Goal: Task Accomplishment & Management: Manage account settings

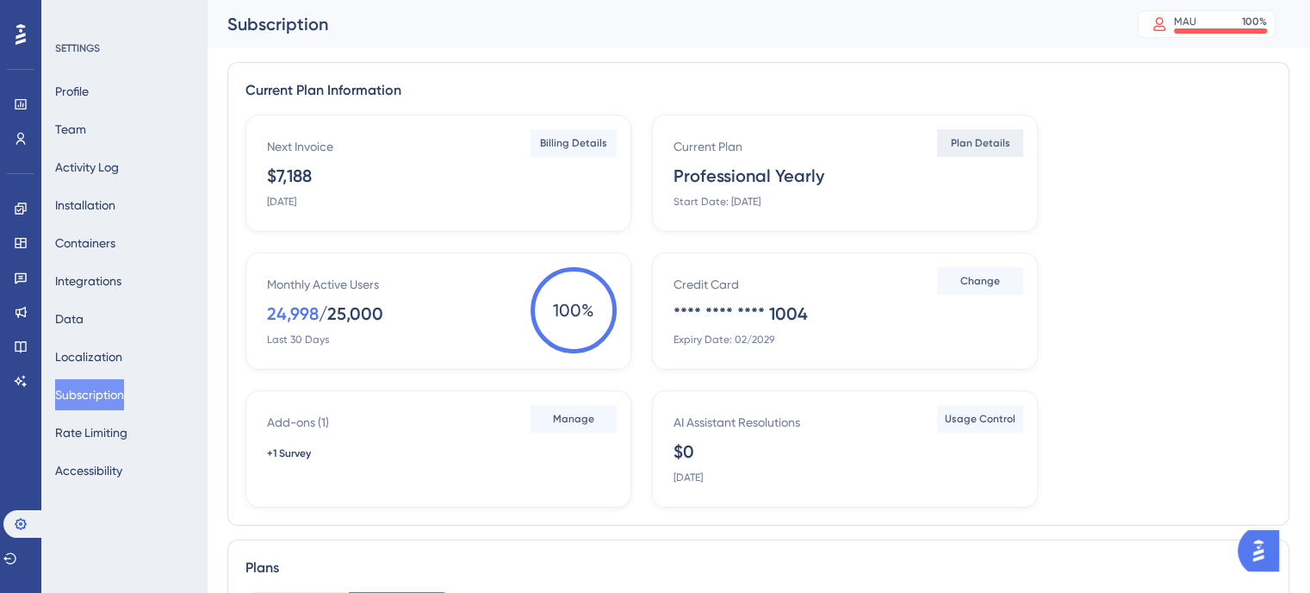
click at [967, 145] on span "Plan Details" at bounding box center [980, 143] width 59 height 14
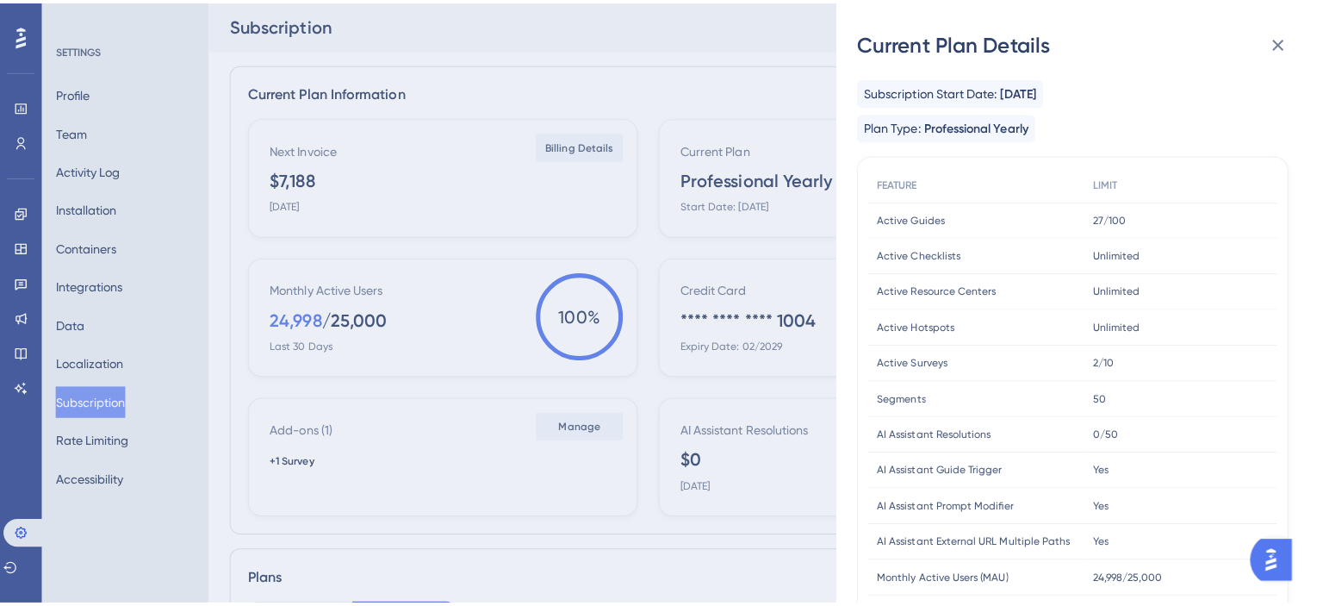
scroll to position [482, 0]
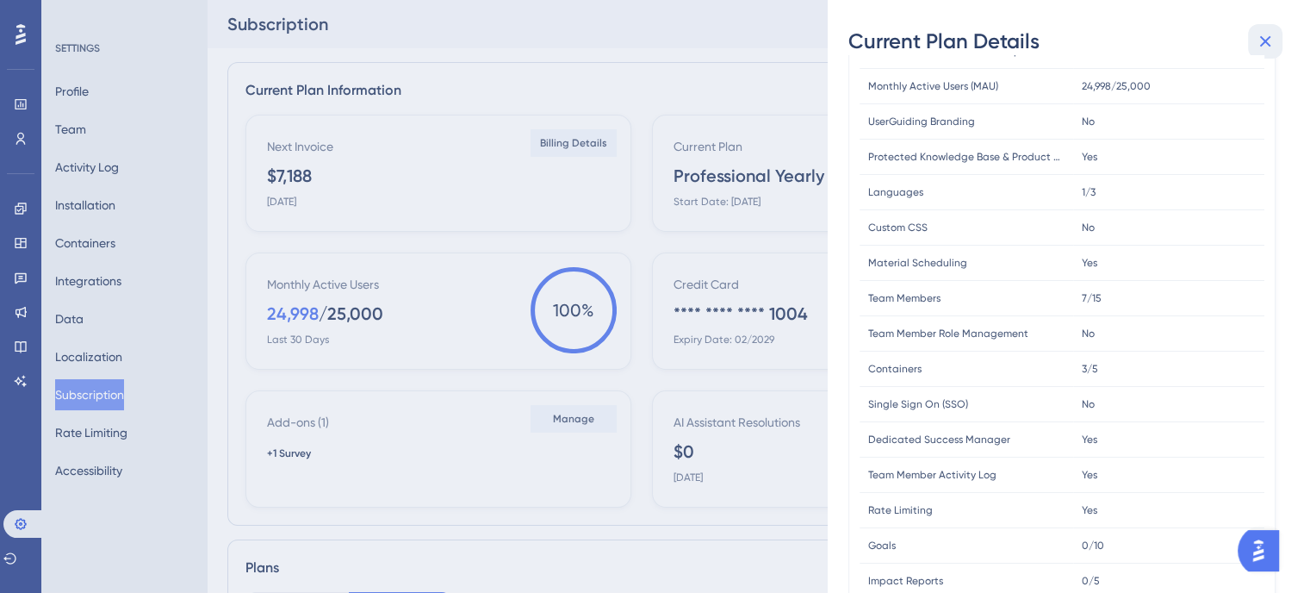
click at [1265, 40] on icon at bounding box center [1265, 41] width 11 height 11
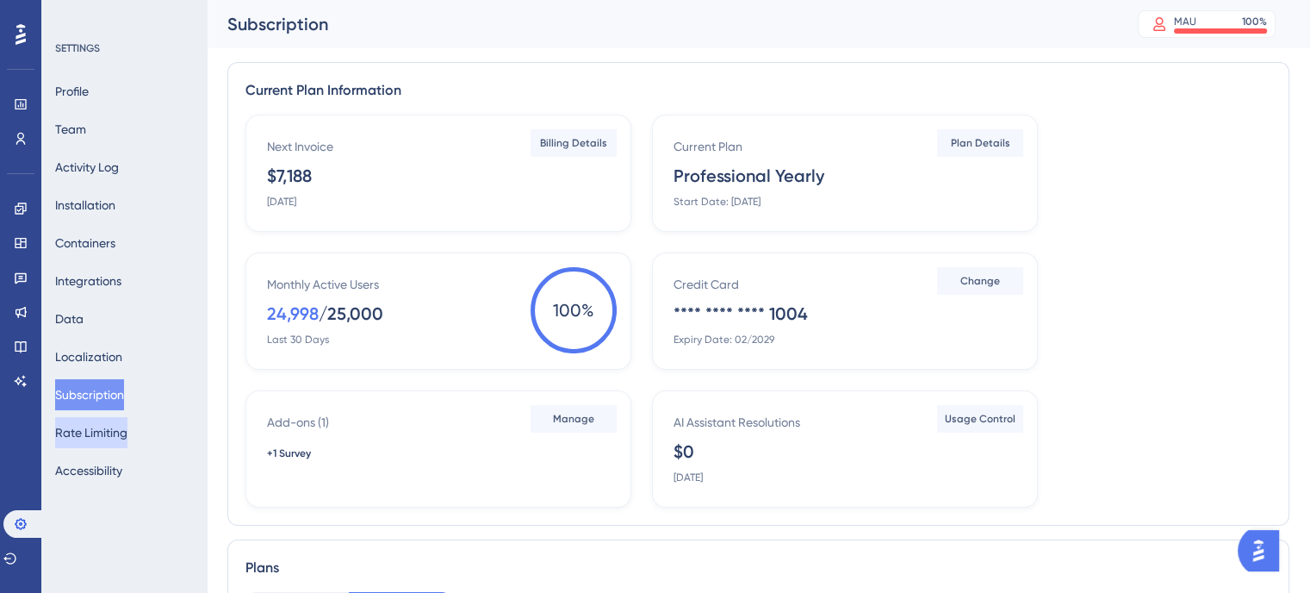
click at [89, 436] on button "Rate Limiting" at bounding box center [91, 432] width 72 height 31
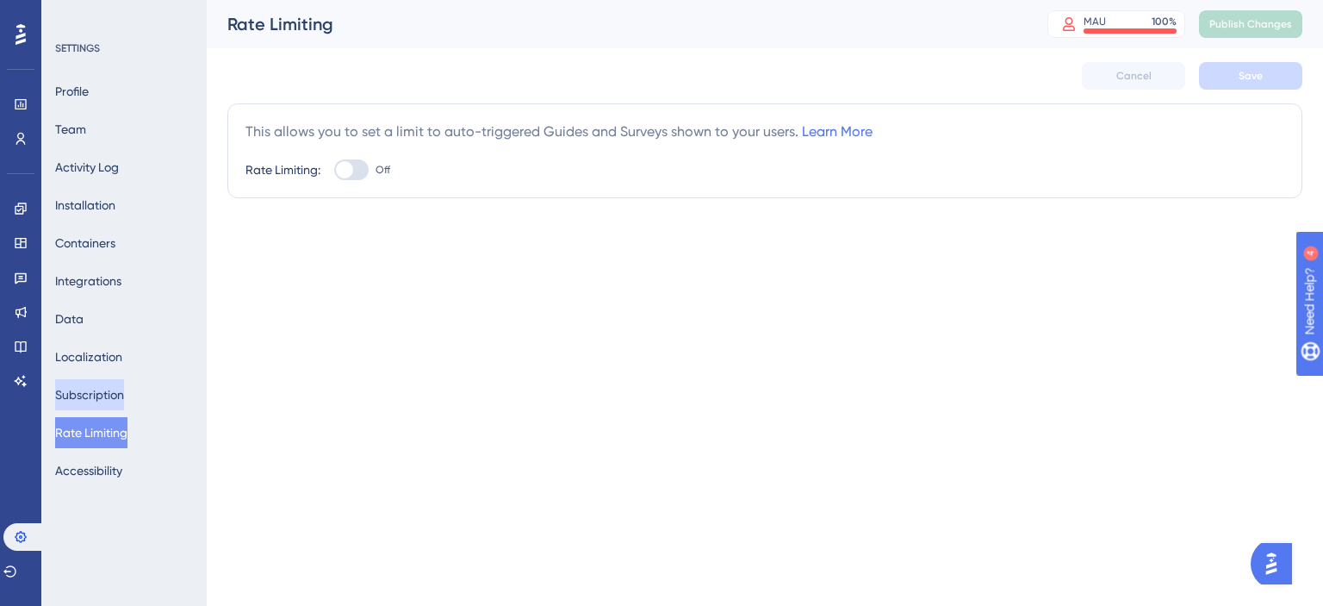
click at [83, 401] on button "Subscription" at bounding box center [89, 394] width 69 height 31
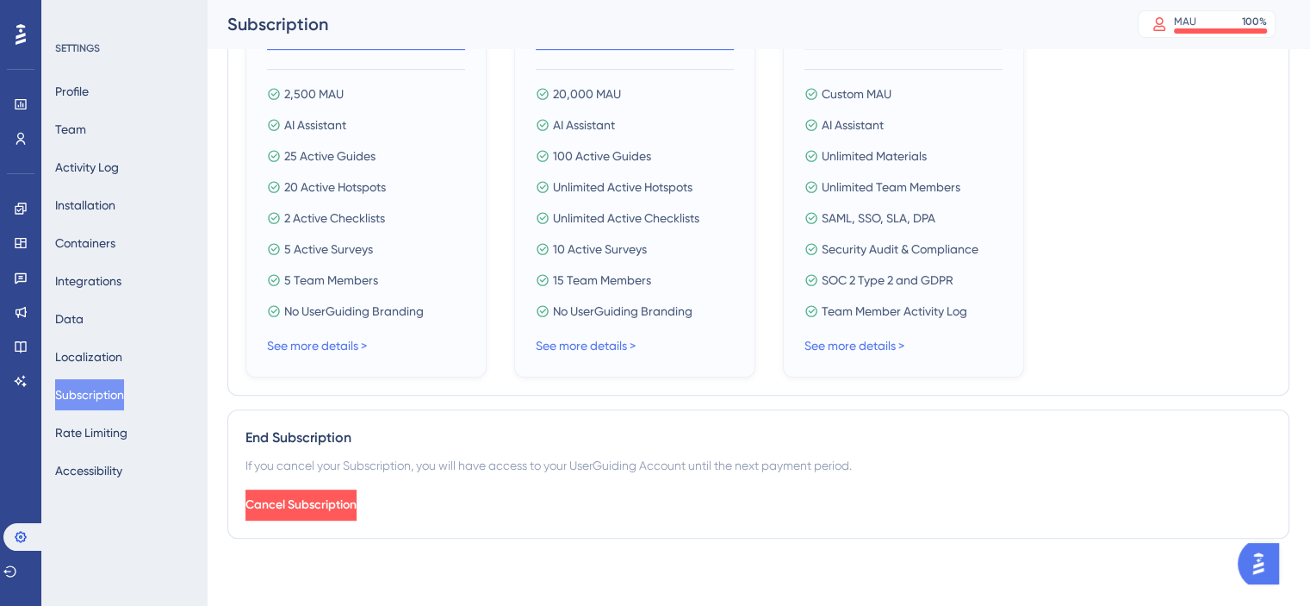
scroll to position [324, 0]
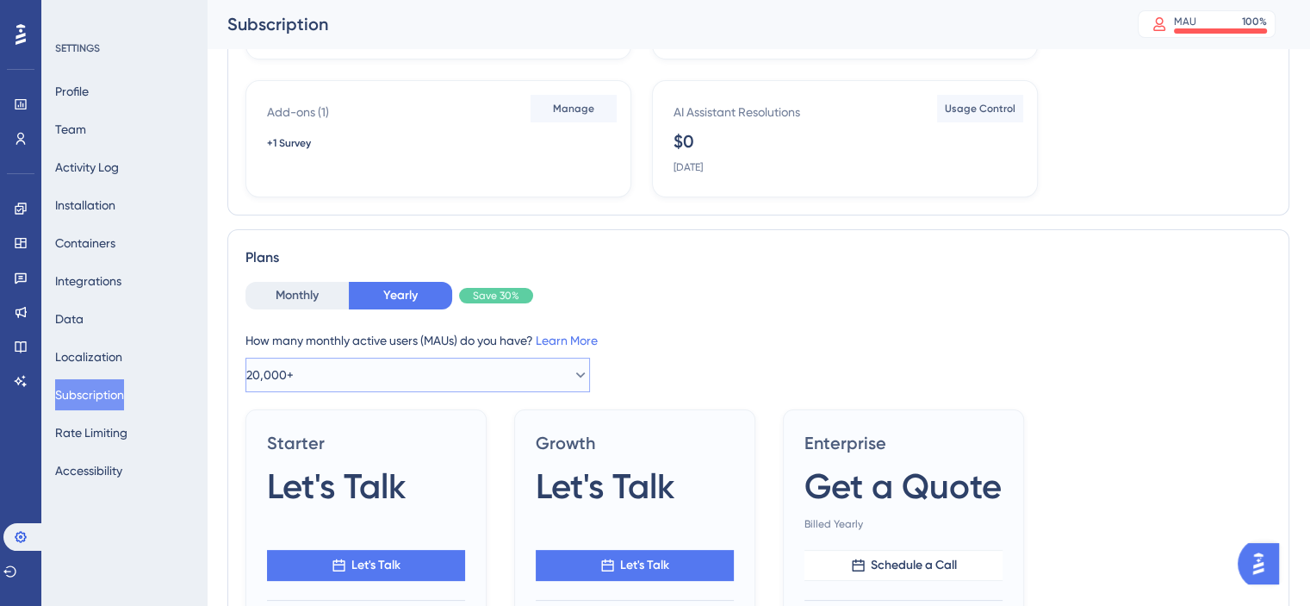
click at [572, 376] on icon at bounding box center [580, 374] width 17 height 17
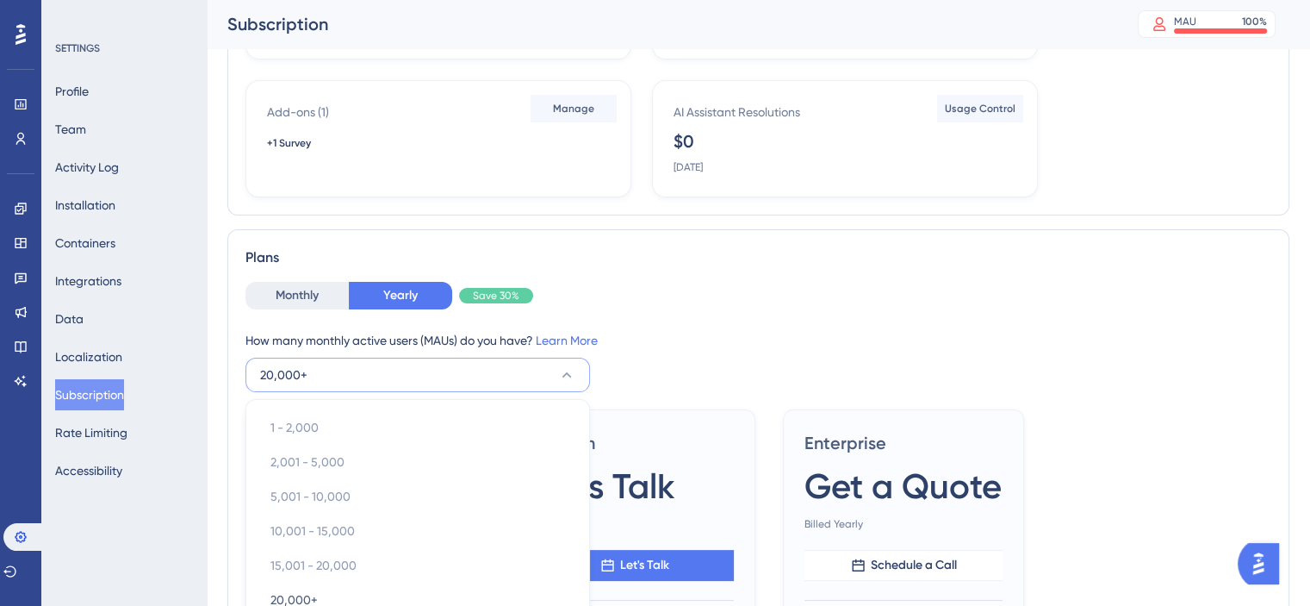
scroll to position [531, 0]
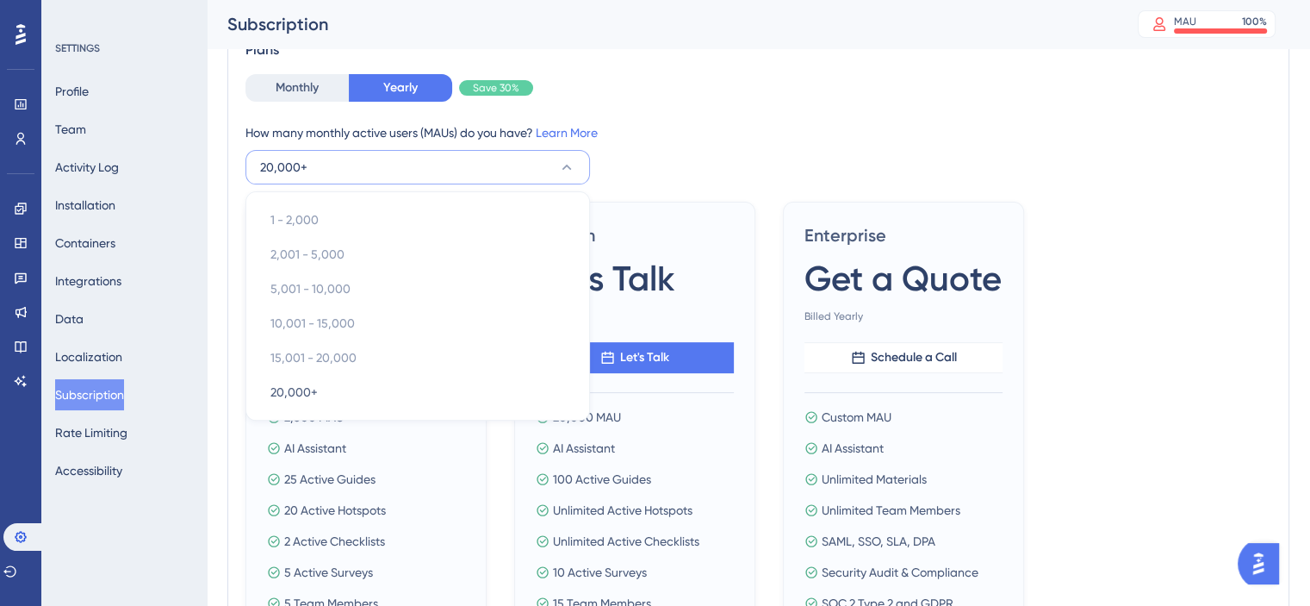
click at [1092, 230] on div "Starter Let's Talk Let's Talk 2,500 MAU AI Assistant 25 Active Guides 20 Active…" at bounding box center [758, 451] width 1026 height 499
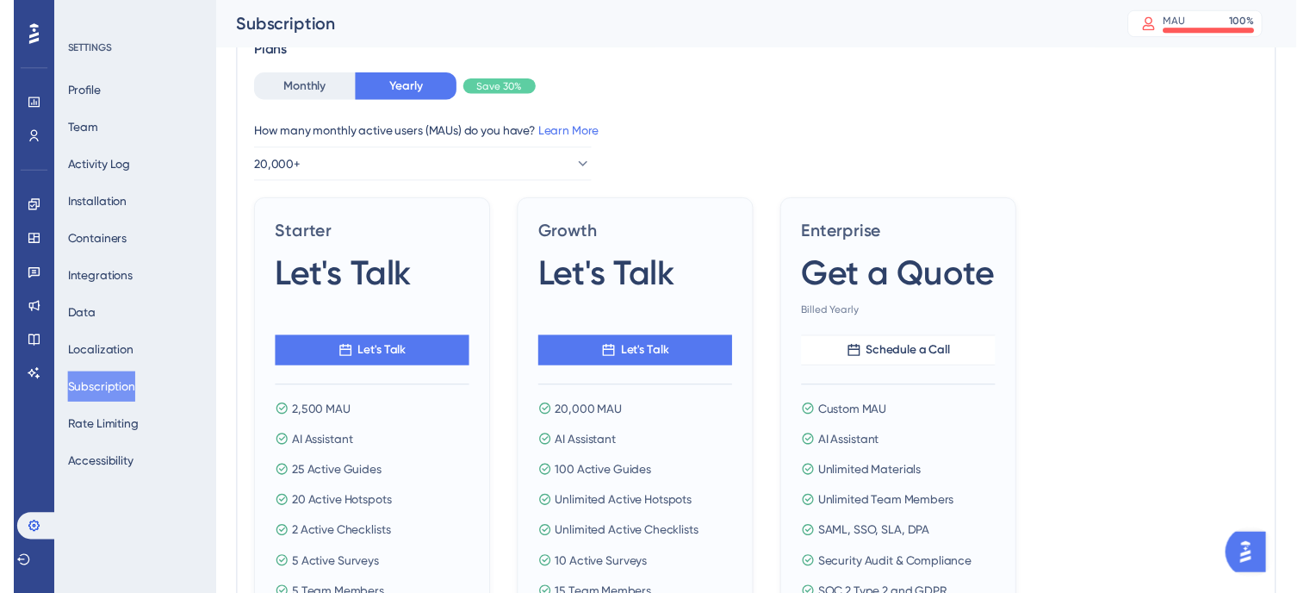
scroll to position [2, 0]
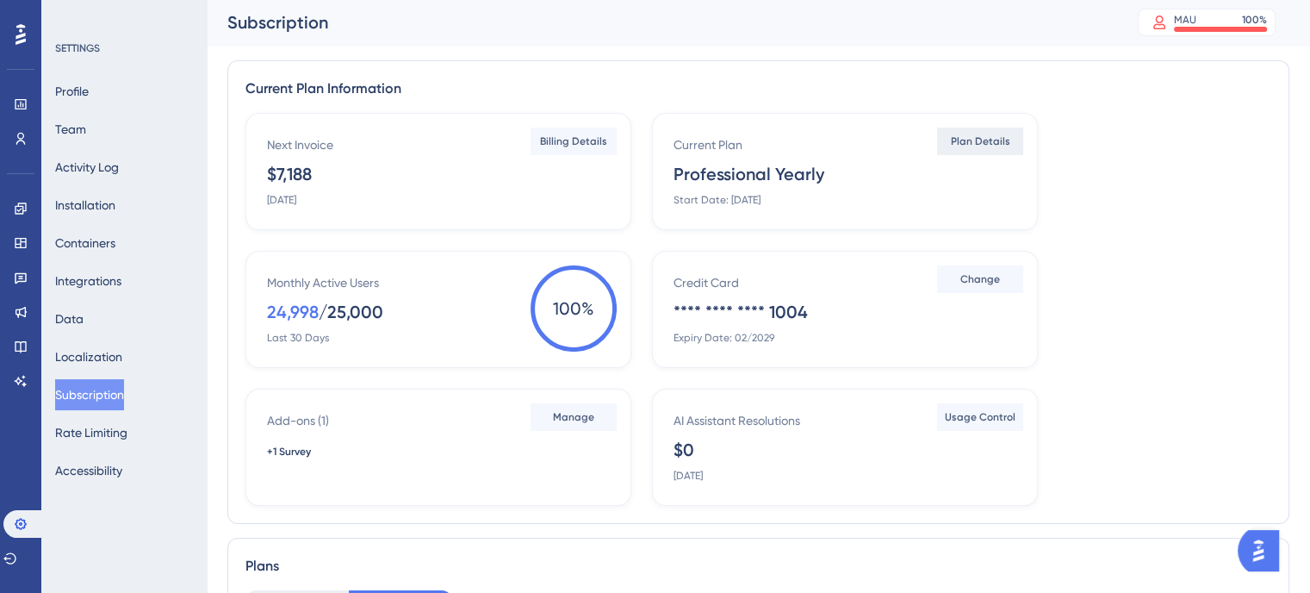
click at [985, 148] on button "Plan Details" at bounding box center [980, 141] width 86 height 28
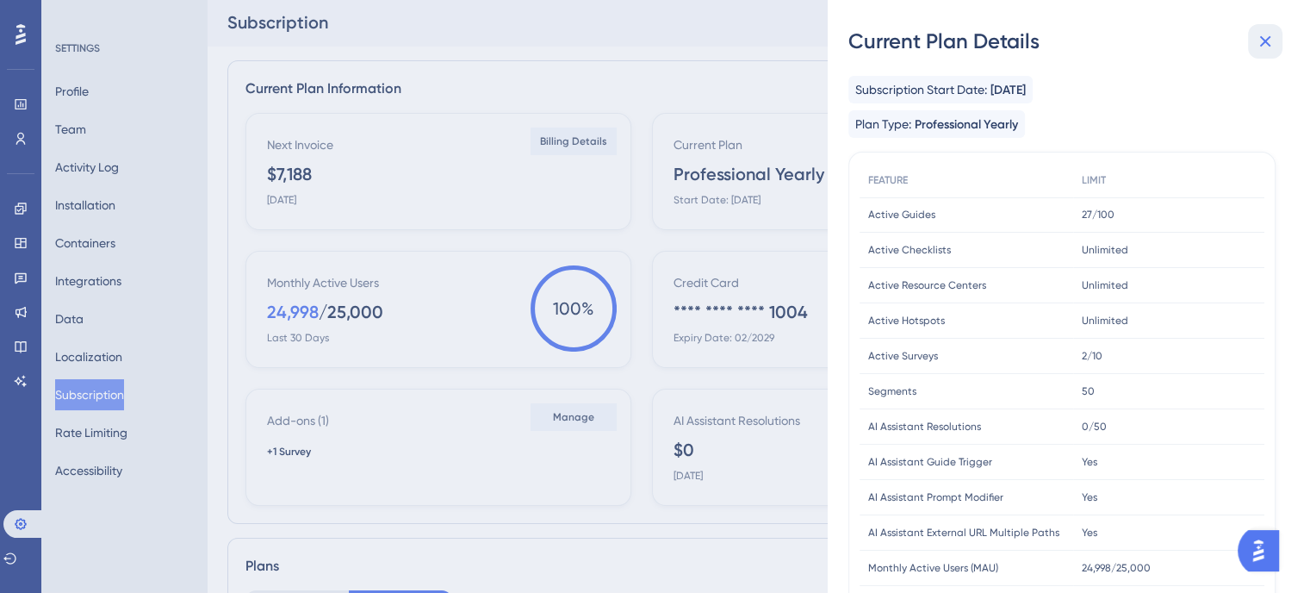
click at [1267, 45] on icon at bounding box center [1265, 41] width 21 height 21
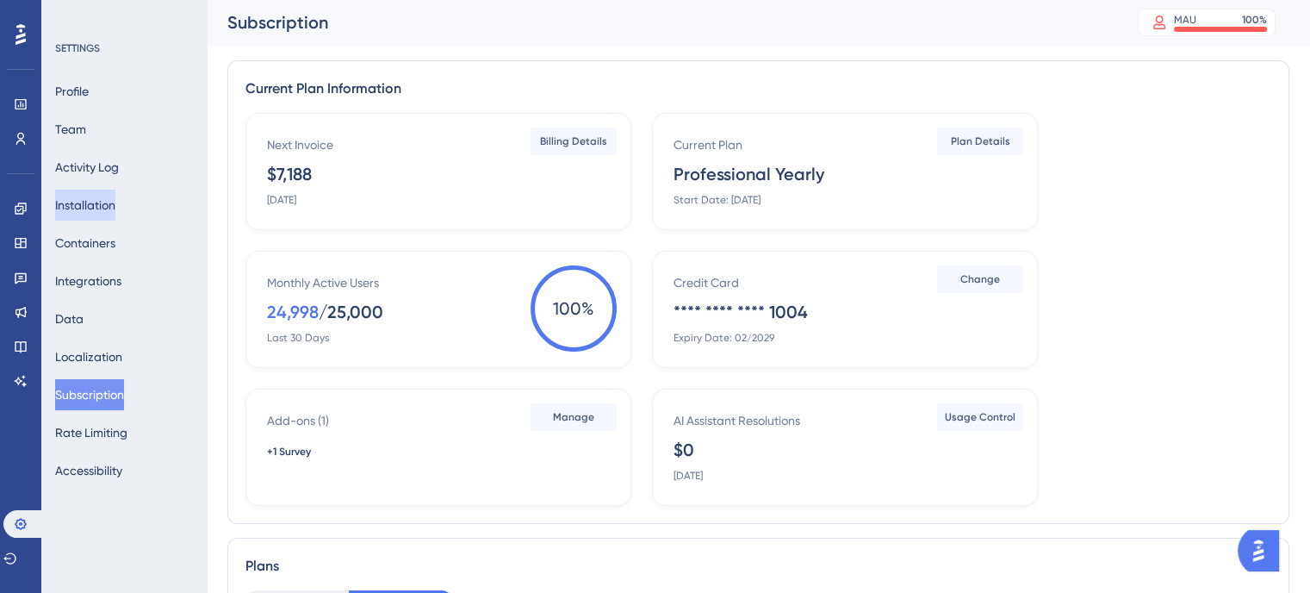
click at [93, 205] on button "Installation" at bounding box center [85, 205] width 60 height 31
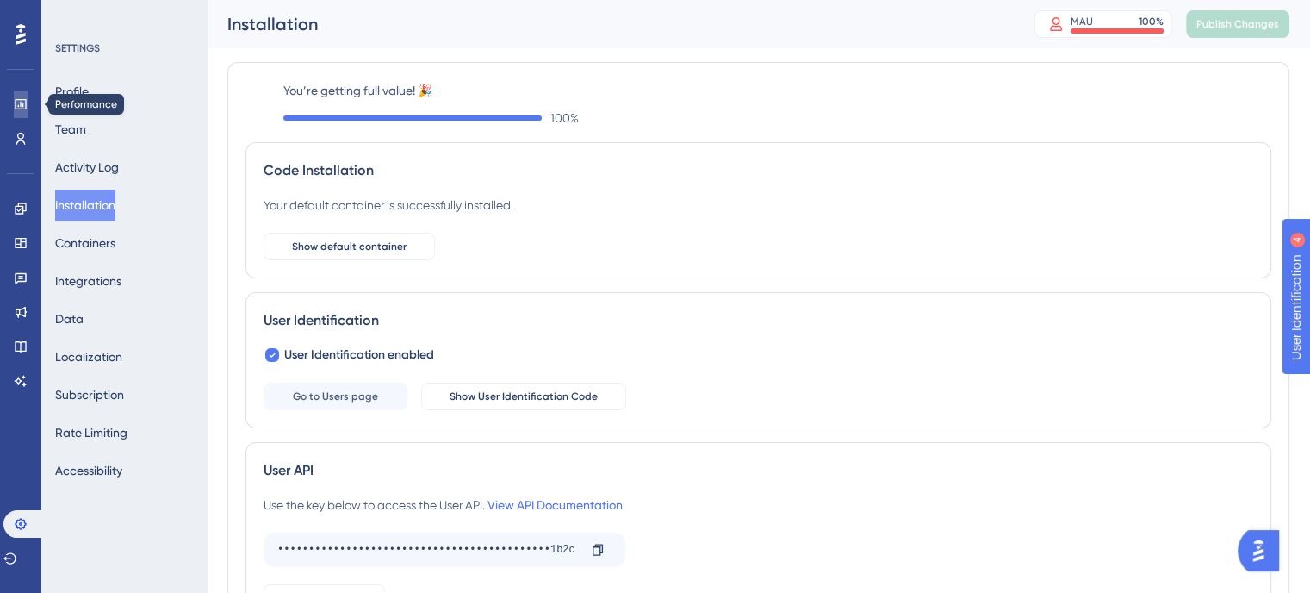
click at [22, 106] on icon at bounding box center [20, 104] width 11 height 10
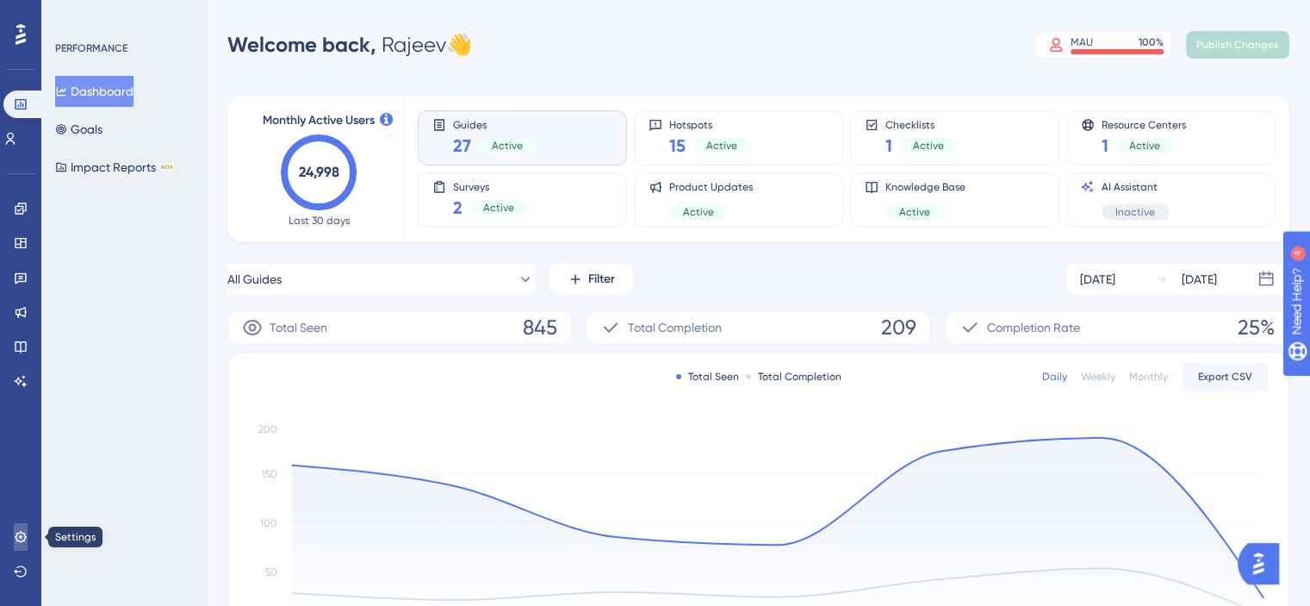
click at [14, 536] on icon at bounding box center [21, 537] width 14 height 14
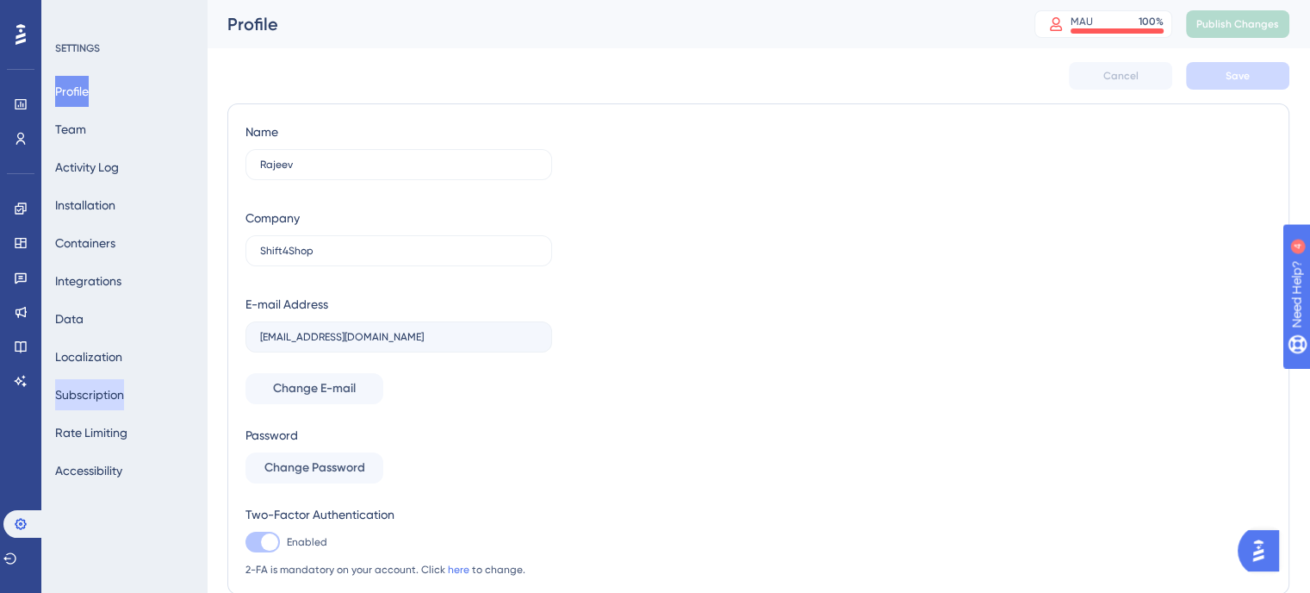
click at [114, 395] on button "Subscription" at bounding box center [89, 394] width 69 height 31
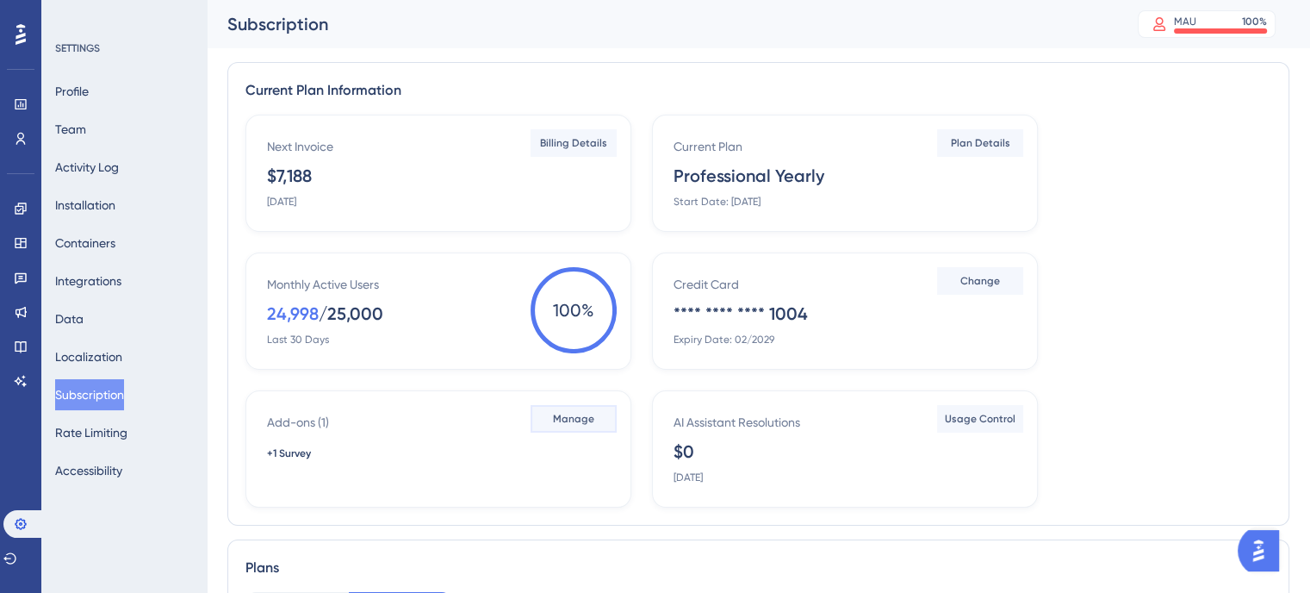
click at [561, 419] on span "Manage" at bounding box center [573, 419] width 41 height 14
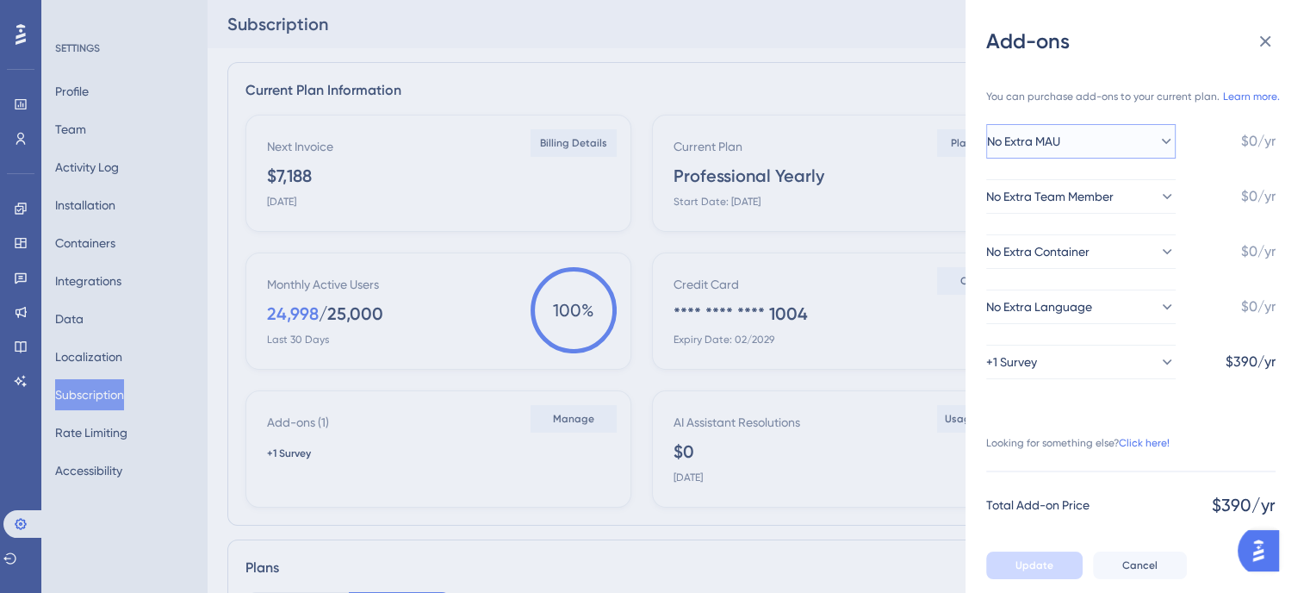
click at [1158, 140] on icon at bounding box center [1166, 141] width 17 height 17
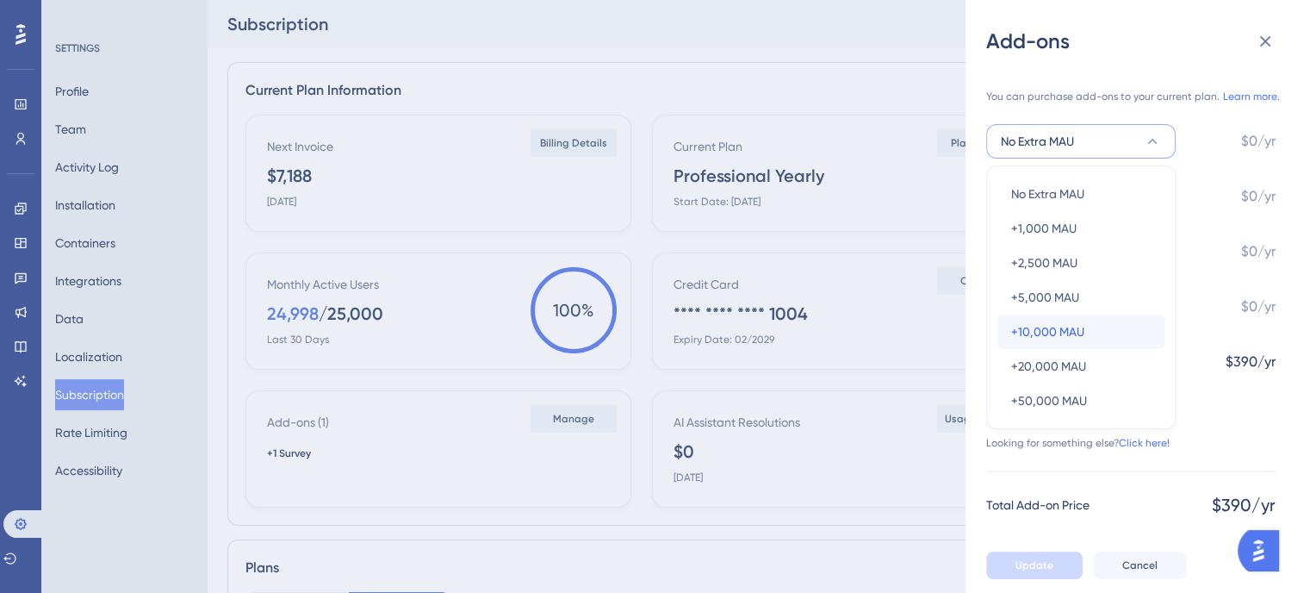
click at [1061, 336] on span "+10,000 MAU" at bounding box center [1047, 331] width 73 height 21
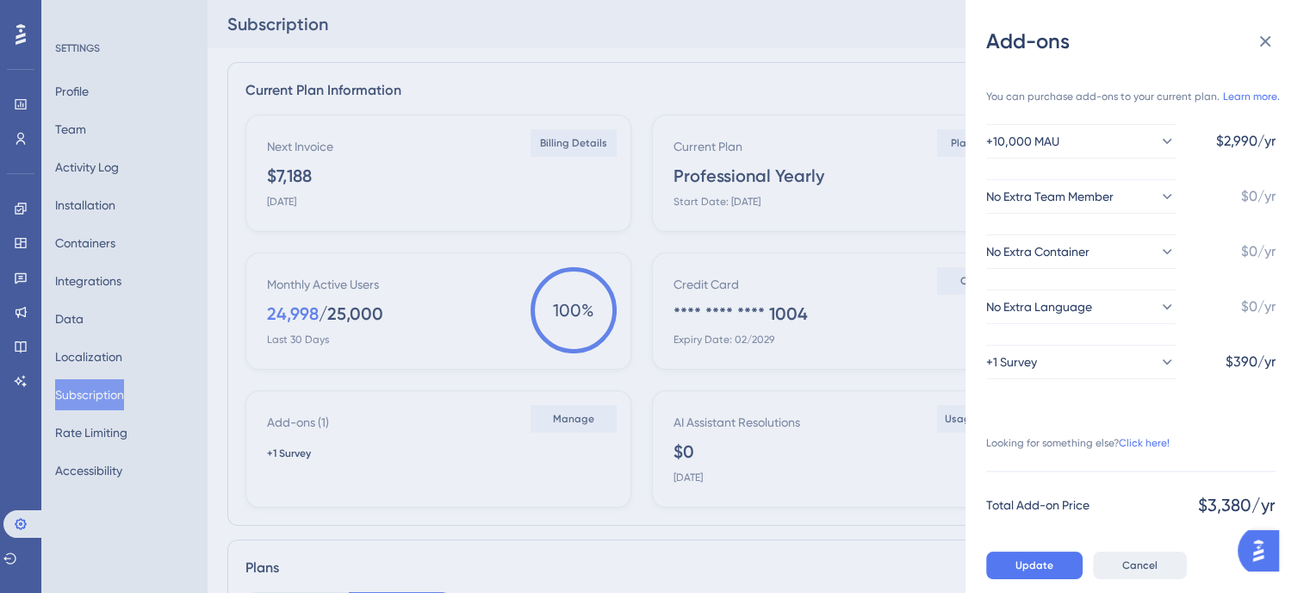
click at [1129, 572] on span "Cancel" at bounding box center [1139, 565] width 35 height 14
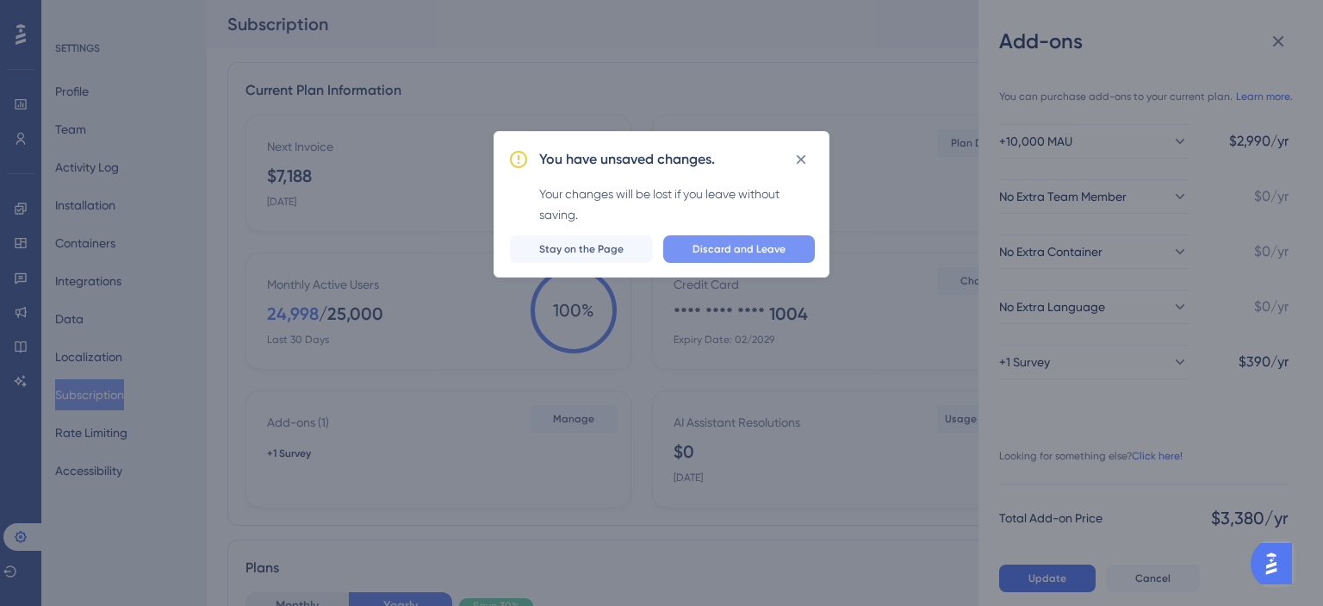
click at [787, 248] on button "Discard and Leave" at bounding box center [739, 249] width 152 height 28
